Goal: Task Accomplishment & Management: Use online tool/utility

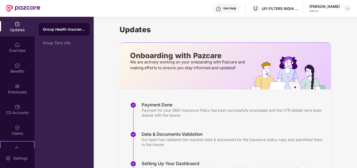
click at [346, 9] on img at bounding box center [348, 8] width 4 height 4
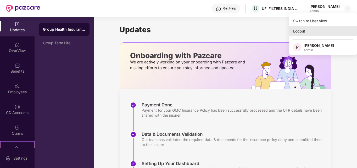
click at [323, 31] on div "Logout" at bounding box center [323, 31] width 68 height 10
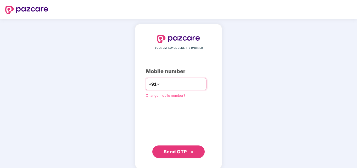
click at [186, 88] on input "number" at bounding box center [182, 84] width 43 height 8
type input "**********"
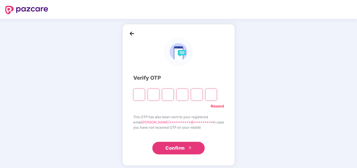
type input "*"
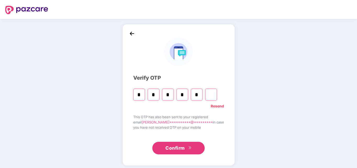
type input "*"
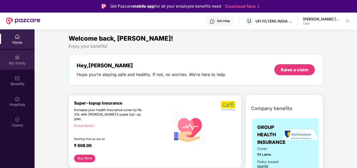
click at [20, 62] on div "My family" at bounding box center [17, 62] width 35 height 5
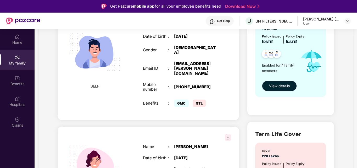
scroll to position [79, 0]
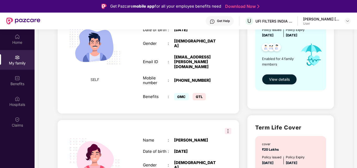
click at [283, 80] on span "View details" at bounding box center [279, 79] width 21 height 6
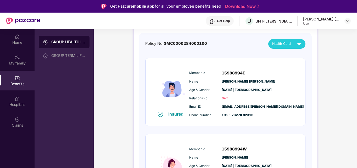
scroll to position [52, 0]
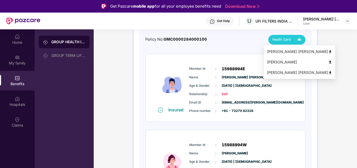
click at [299, 41] on img at bounding box center [299, 39] width 9 height 9
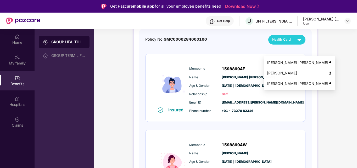
scroll to position [0, 0]
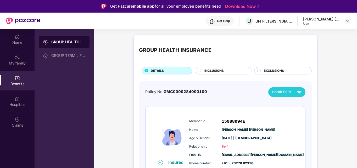
click at [221, 70] on span "INCLUSIONS" at bounding box center [213, 70] width 19 height 5
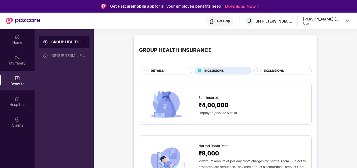
click at [269, 72] on span "EXCLUSIONS" at bounding box center [274, 70] width 20 height 5
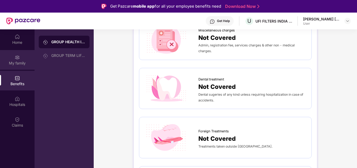
scroll to position [236, 0]
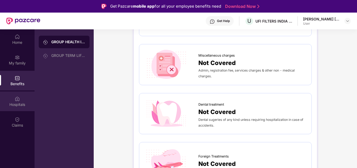
click at [18, 101] on img at bounding box center [17, 98] width 5 height 5
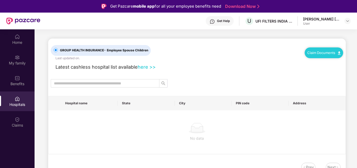
scroll to position [0, 0]
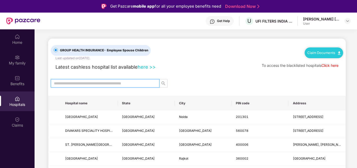
click at [95, 82] on input "text" at bounding box center [103, 83] width 98 height 6
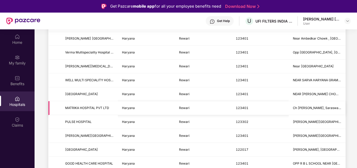
scroll to position [157, 0]
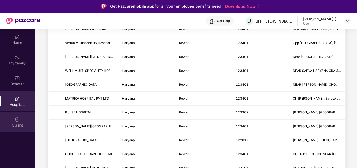
type input "******"
click at [19, 119] on img at bounding box center [17, 119] width 5 height 5
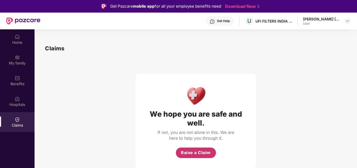
click at [201, 154] on span "Raise a Claim" at bounding box center [196, 152] width 30 height 7
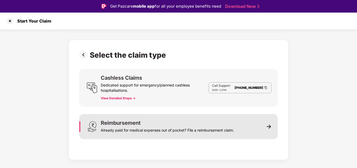
click at [268, 126] on img at bounding box center [269, 126] width 5 height 5
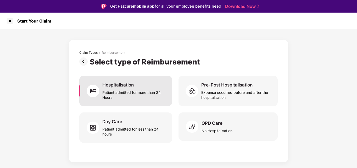
click at [136, 91] on div "Patient admitted for more than 24 Hours" at bounding box center [134, 94] width 64 height 12
